Goal: Task Accomplishment & Management: Manage account settings

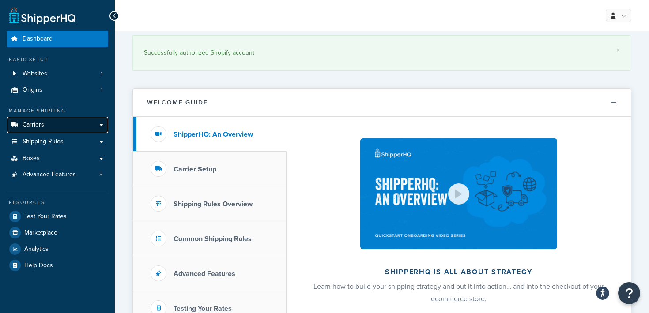
click at [43, 127] on span "Carriers" at bounding box center [34, 125] width 22 height 8
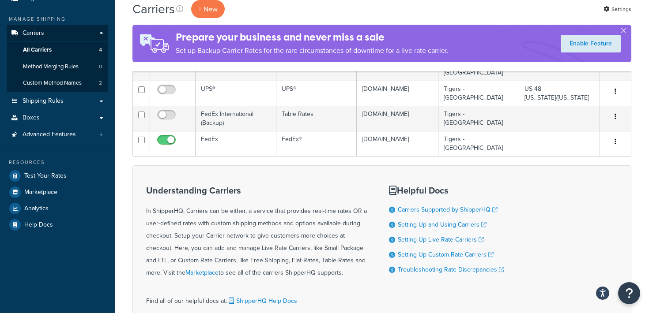
scroll to position [93, 0]
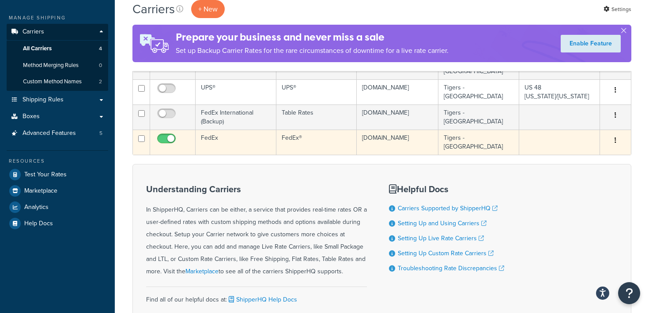
click at [216, 155] on td "FedEx" at bounding box center [236, 142] width 81 height 25
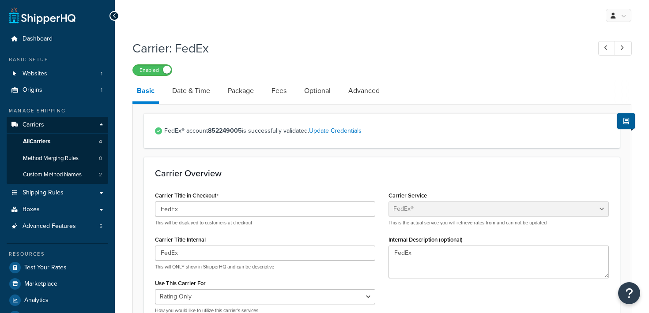
select select "fedEx"
select select "REGULAR_PICKUP"
select select "YOUR_PACKAGING"
